Goal: Entertainment & Leisure: Consume media (video, audio)

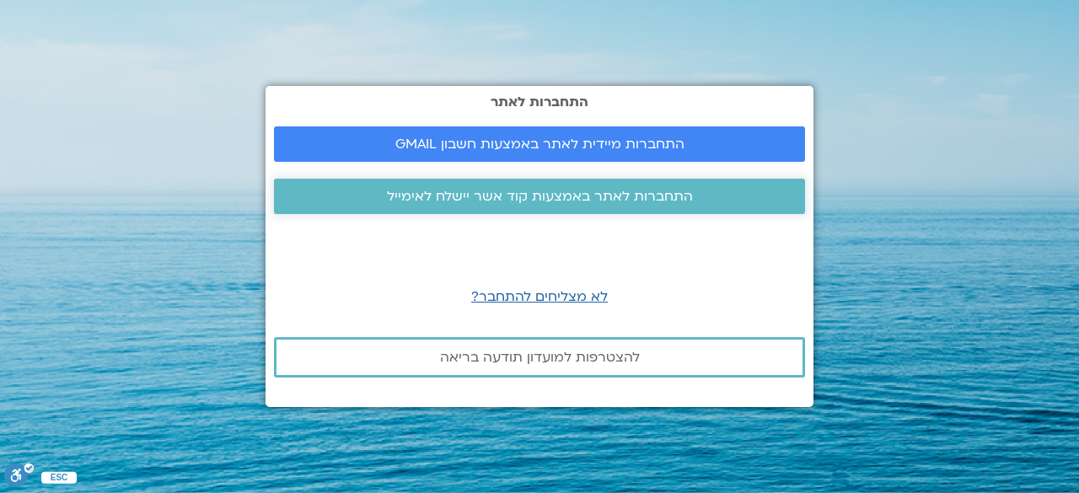
click at [528, 197] on span "התחברות לאתר באמצעות קוד אשר יישלח לאימייל" at bounding box center [540, 196] width 306 height 15
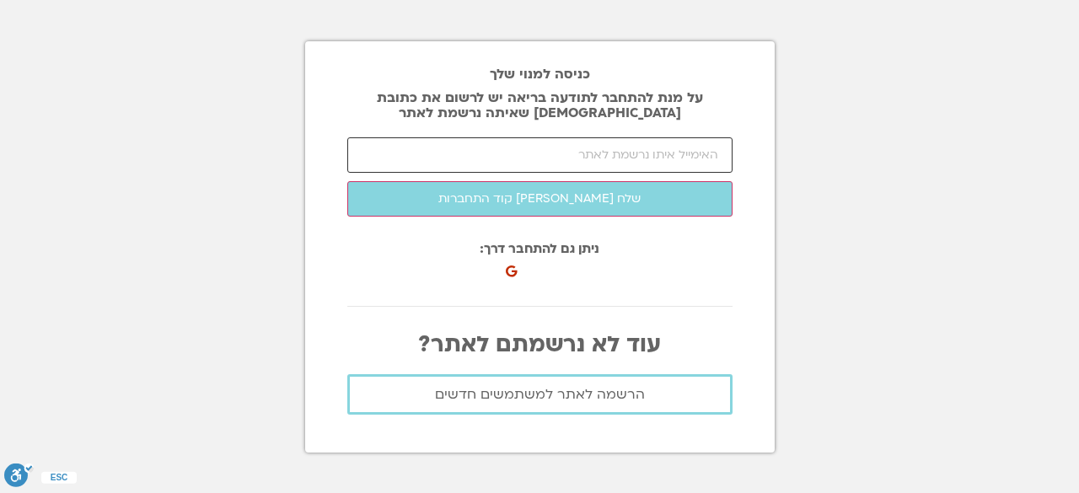
click at [582, 153] on input "email" at bounding box center [539, 154] width 385 height 35
type input "[EMAIL_ADDRESS][DOMAIN_NAME]"
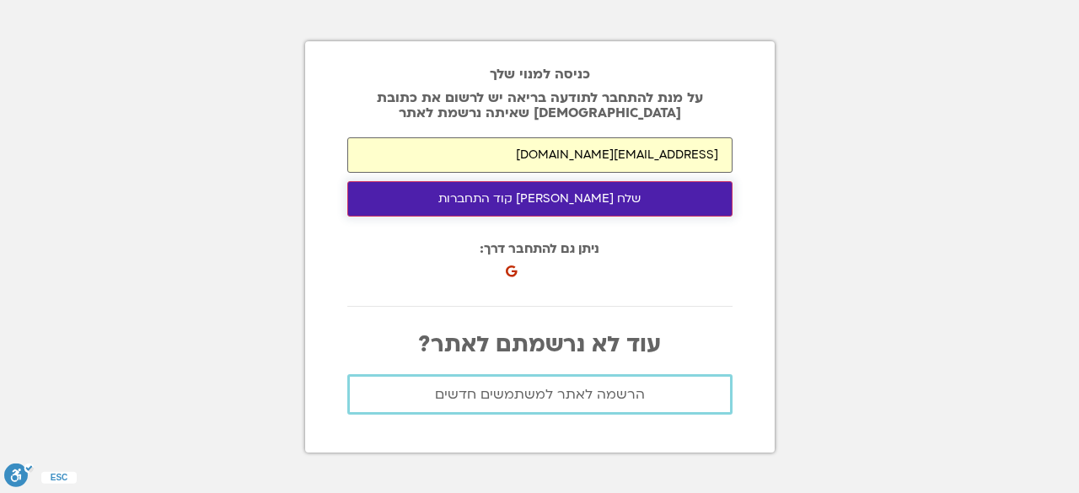
click at [585, 191] on button "שלח [PERSON_NAME] קוד התחברות" at bounding box center [539, 198] width 385 height 35
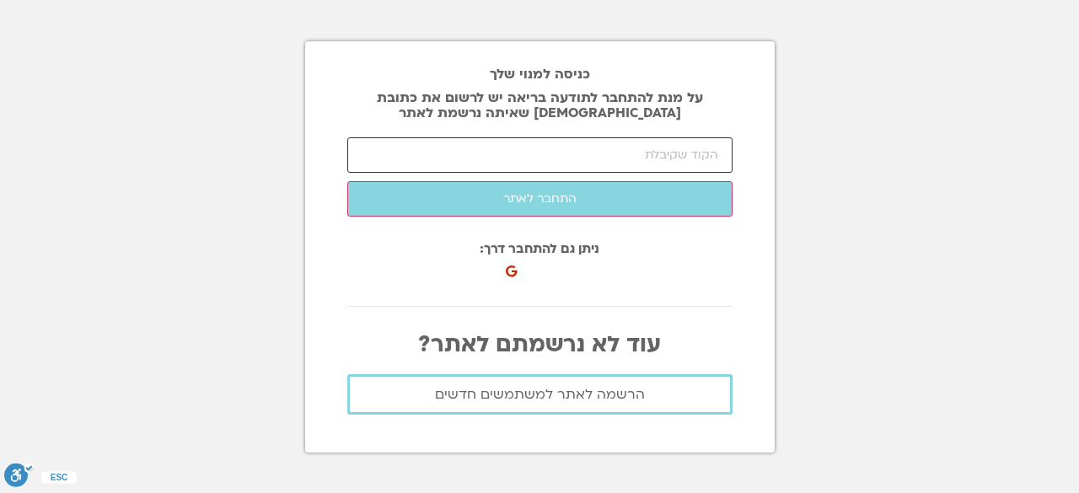
click at [505, 143] on input "number" at bounding box center [539, 154] width 385 height 35
paste input "93664"
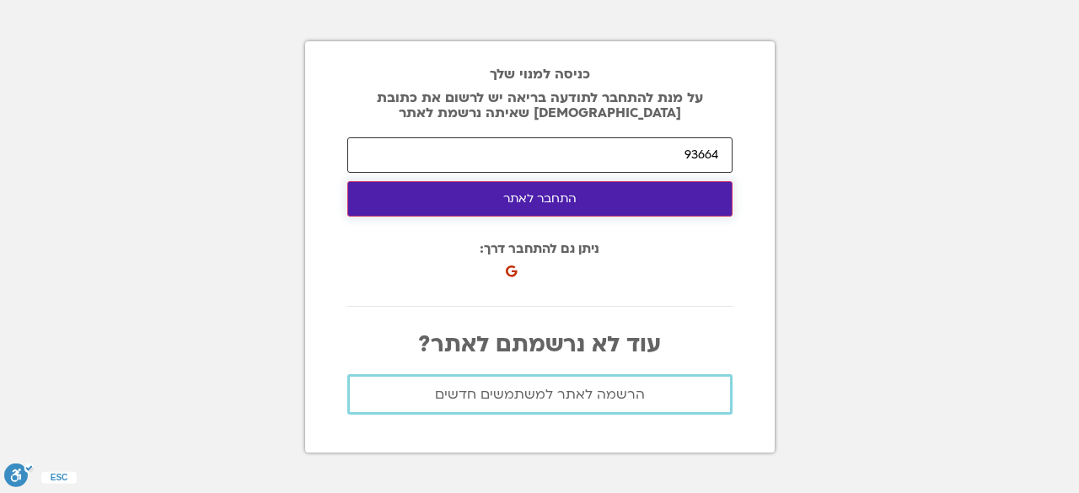
type input "93664"
click at [519, 203] on button "התחבר לאתר" at bounding box center [539, 198] width 385 height 35
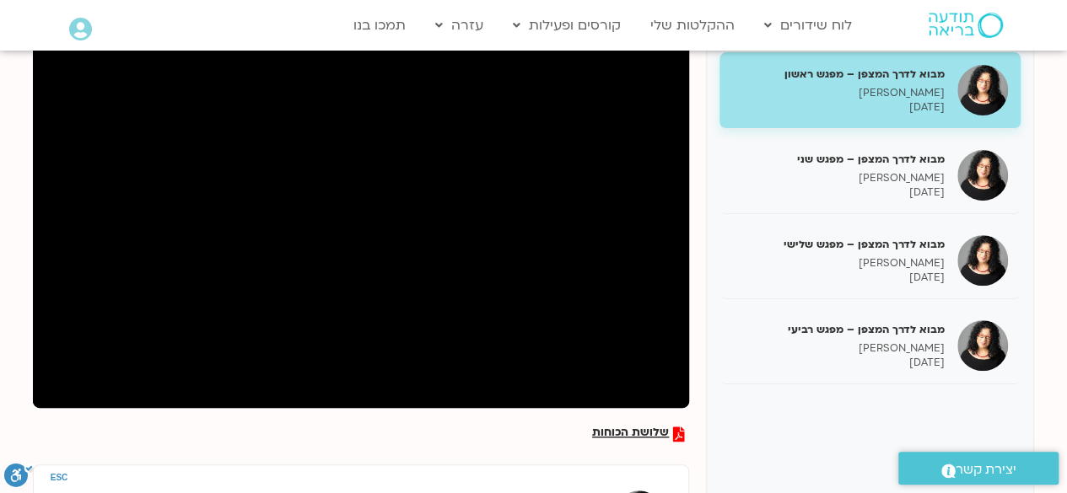
scroll to position [253, 0]
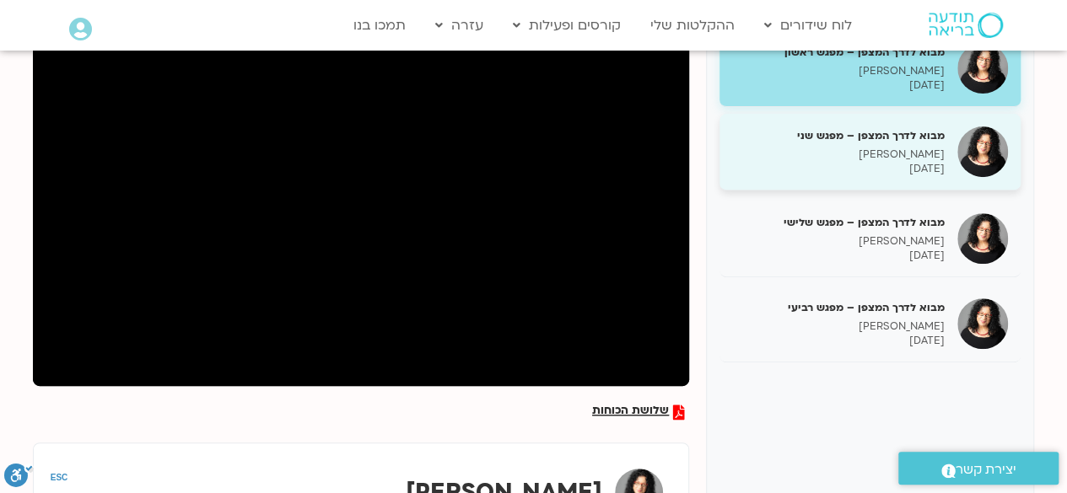
click at [949, 137] on div "מבוא לדרך המצפן – מפגש שני ארנינה קשתן 21/08/2025" at bounding box center [869, 152] width 301 height 77
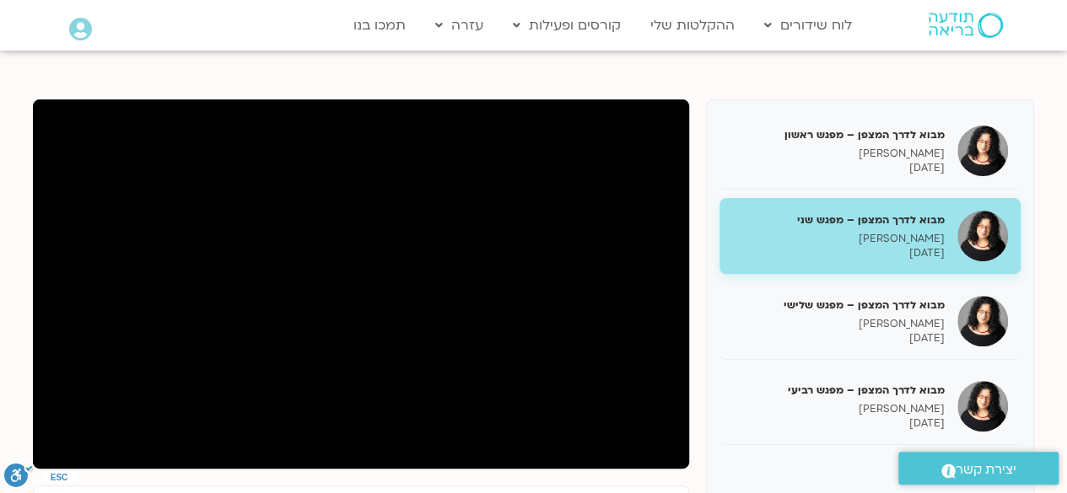
scroll to position [253, 0]
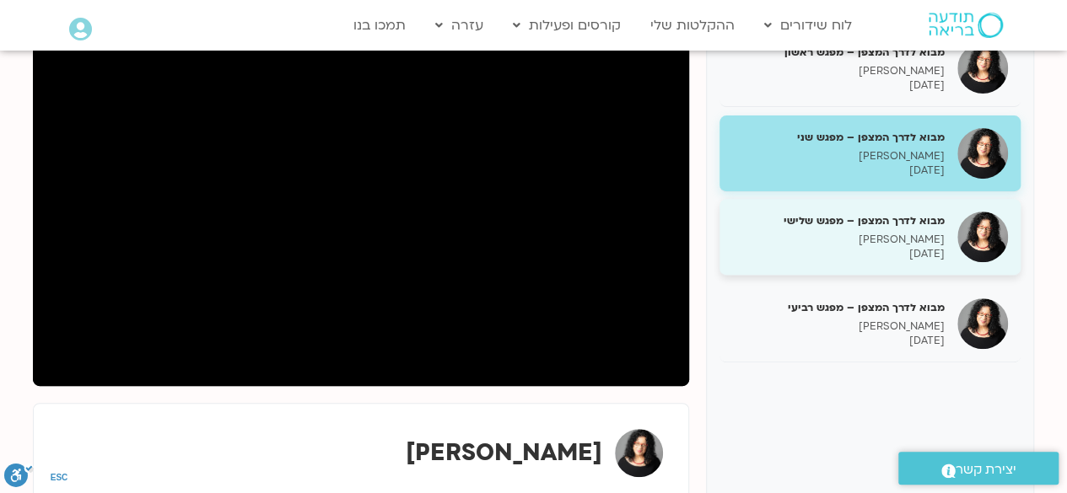
click at [863, 240] on p "ארנינה קשתן" at bounding box center [838, 240] width 212 height 14
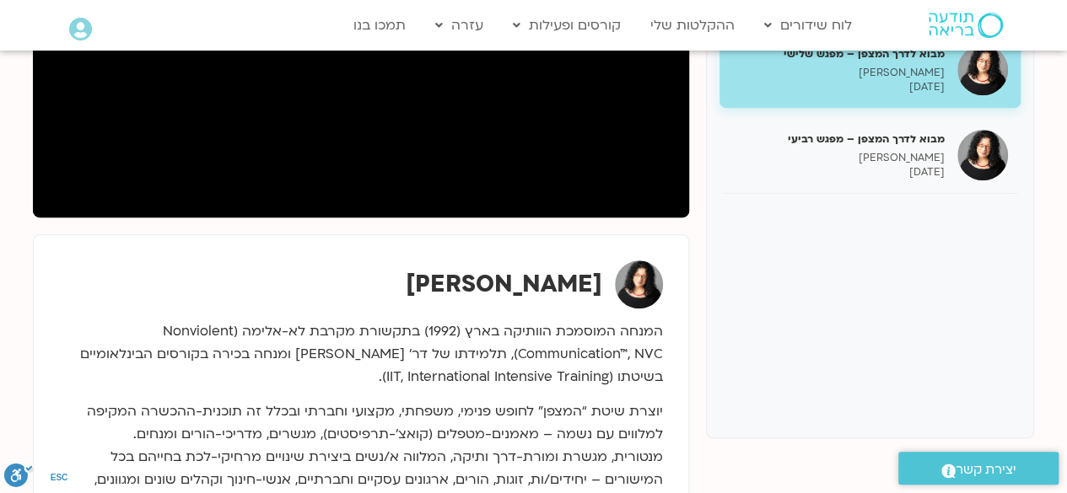
scroll to position [253, 0]
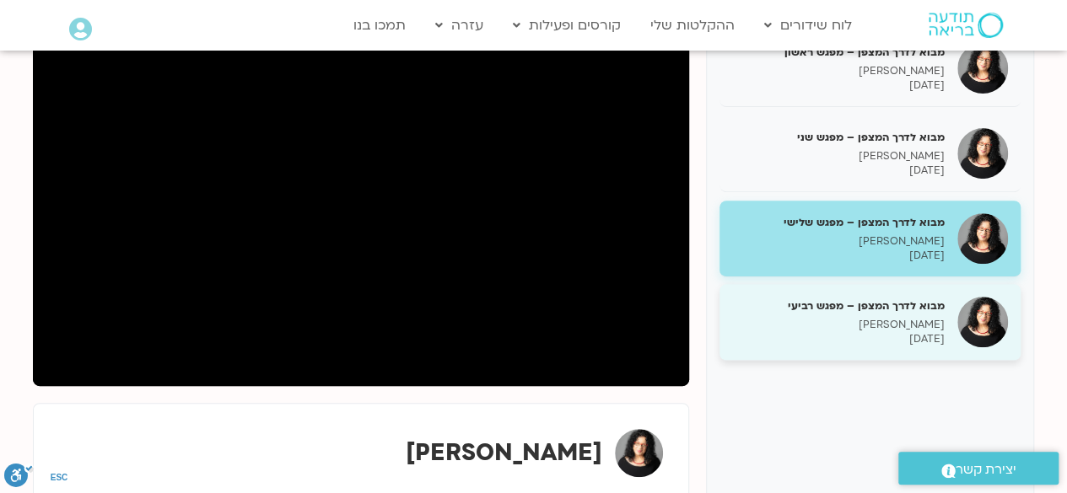
click at [943, 326] on p "ארנינה קשתן" at bounding box center [838, 325] width 212 height 14
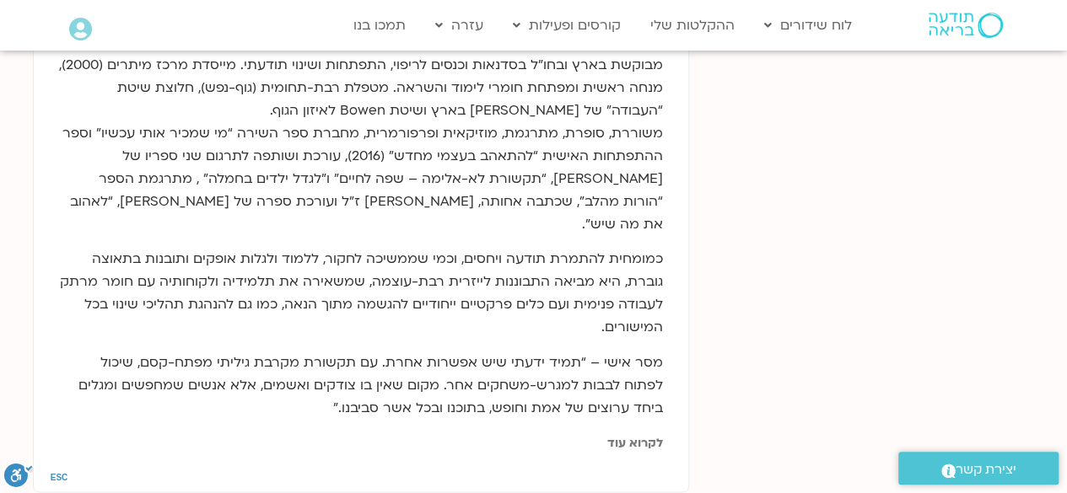
scroll to position [843, 0]
